Goal: Task Accomplishment & Management: Complete application form

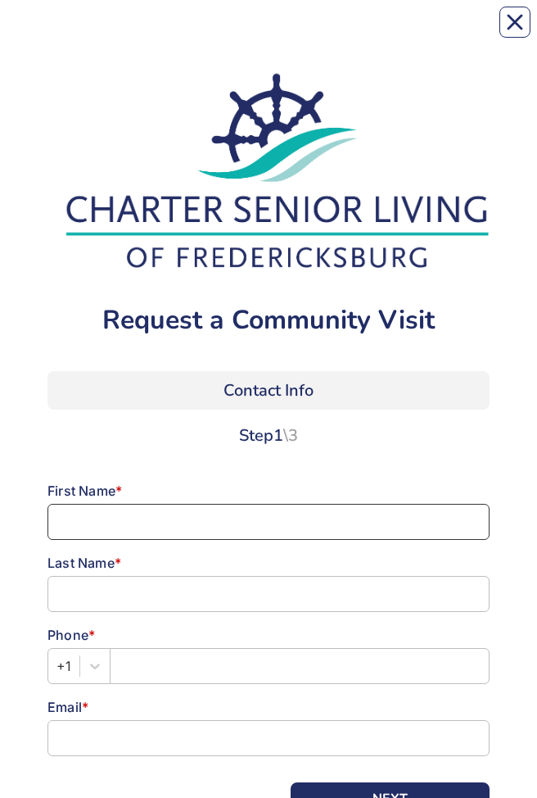
click at [216, 517] on input at bounding box center [269, 522] width 442 height 36
type input "[PERSON_NAME]"
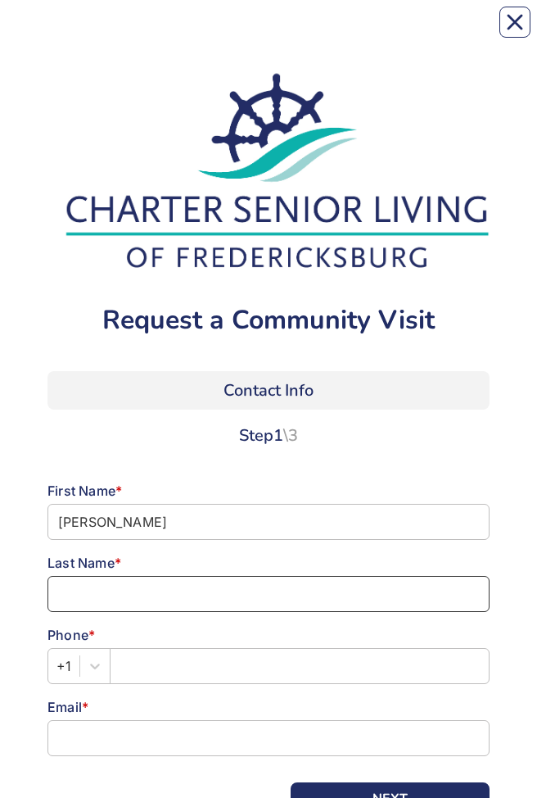
click at [193, 593] on input at bounding box center [269, 594] width 442 height 36
type input "[PERSON_NAME]"
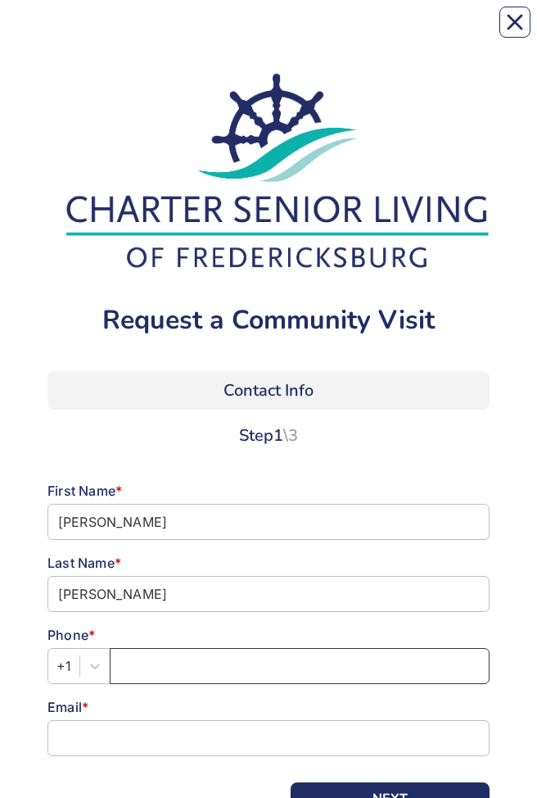
click at [143, 666] on input "text" at bounding box center [300, 666] width 380 height 36
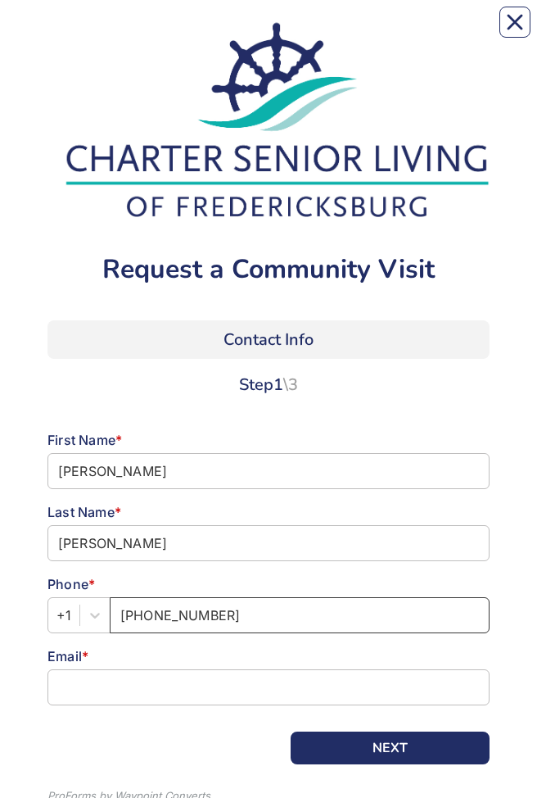
scroll to position [52, 0]
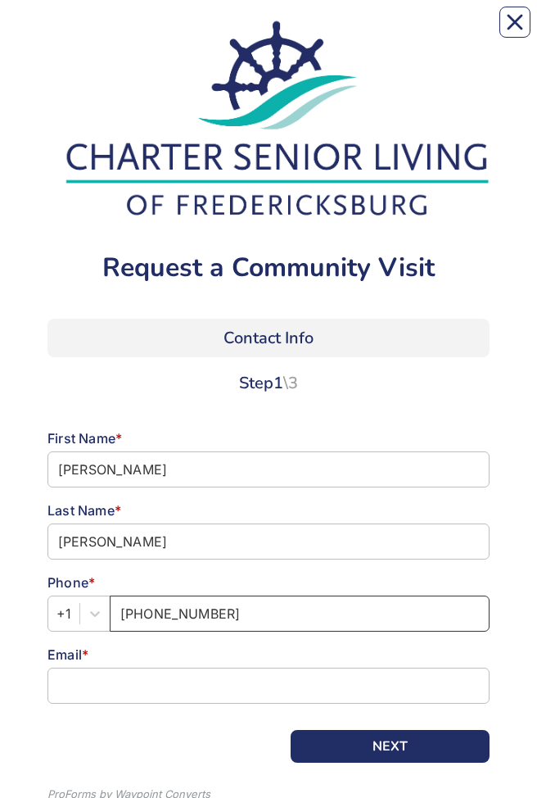
type input "[PHONE_NUMBER]"
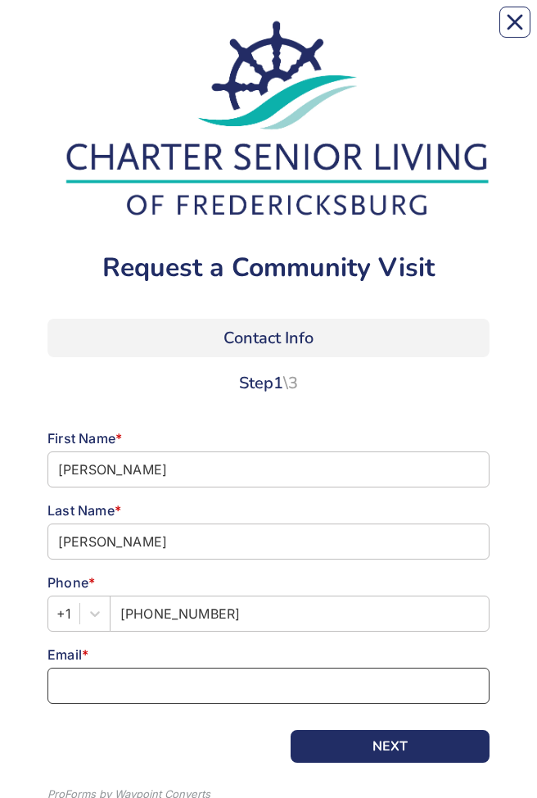
click at [156, 681] on input at bounding box center [269, 685] width 442 height 36
type input "[EMAIL_ADDRESS][DOMAIN_NAME]"
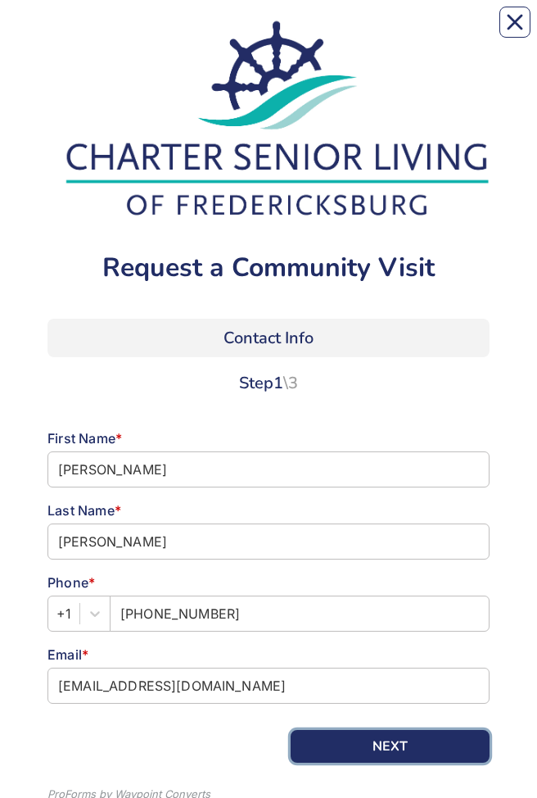
click at [408, 751] on button "NEXT" at bounding box center [390, 746] width 199 height 33
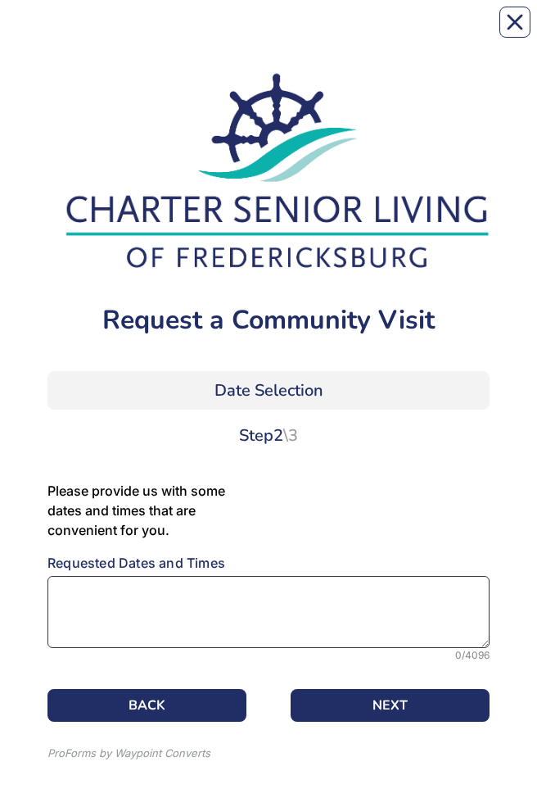
click at [158, 619] on textarea at bounding box center [269, 612] width 442 height 72
click at [81, 608] on textarea "[DATE], late morning" at bounding box center [269, 612] width 442 height 72
click at [106, 591] on textarea "[DATE], late morning" at bounding box center [269, 612] width 442 height 72
click at [200, 599] on textarea "[DATE]-late morning" at bounding box center [269, 612] width 442 height 72
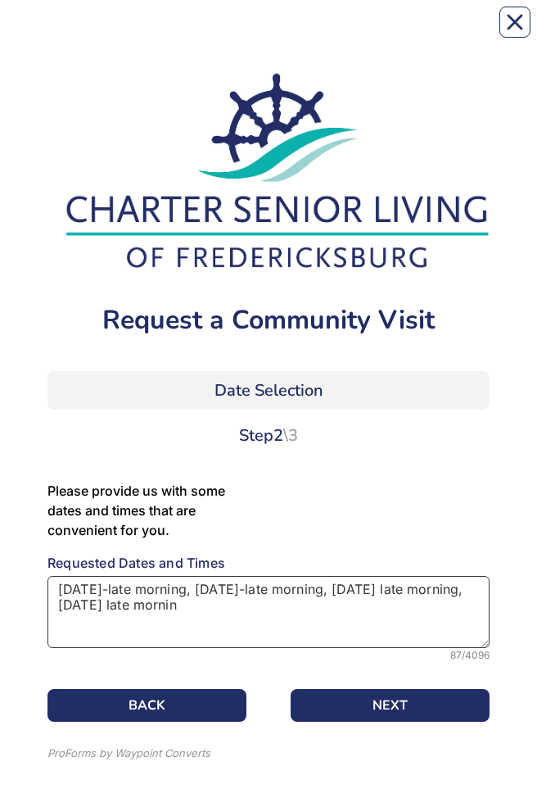
type textarea "[DATE]-late morning, [DATE]-late morning, [DATE] late morning, [DATE] late morn…"
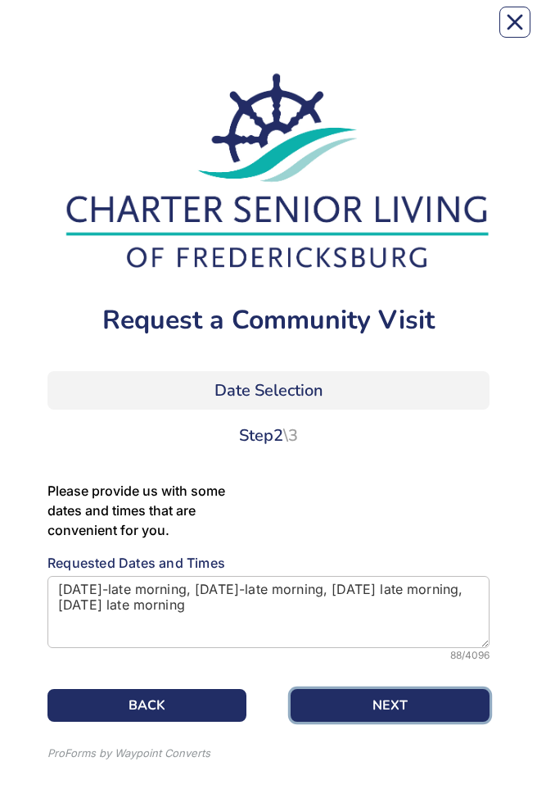
click at [427, 704] on button "NEXT" at bounding box center [390, 705] width 199 height 33
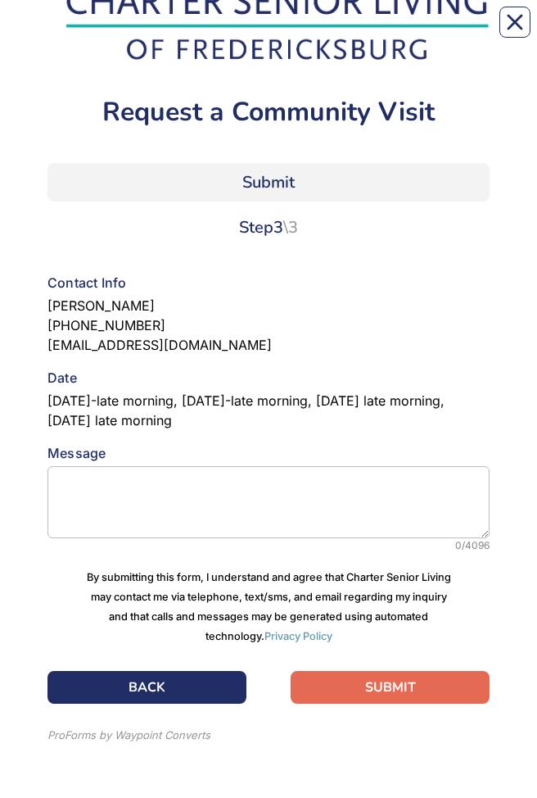
scroll to position [208, 0]
click at [432, 703] on button "SUBMIT" at bounding box center [390, 687] width 199 height 33
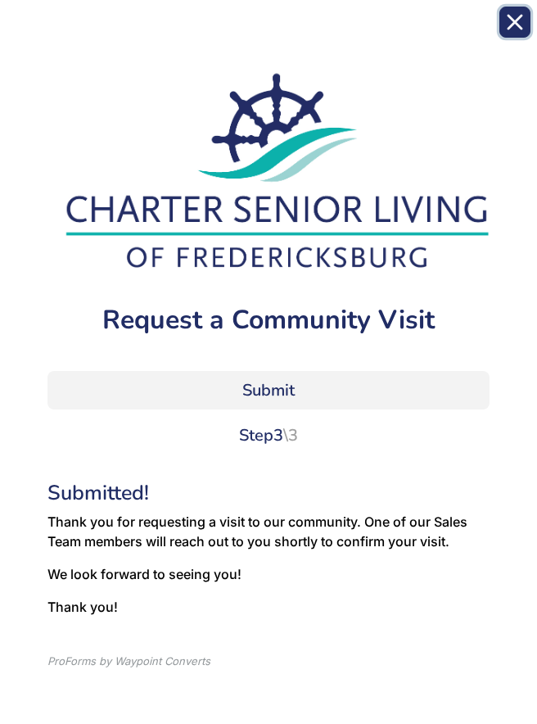
click at [522, 22] on icon "Close" at bounding box center [515, 22] width 16 height 16
